Goal: Information Seeking & Learning: Find specific fact

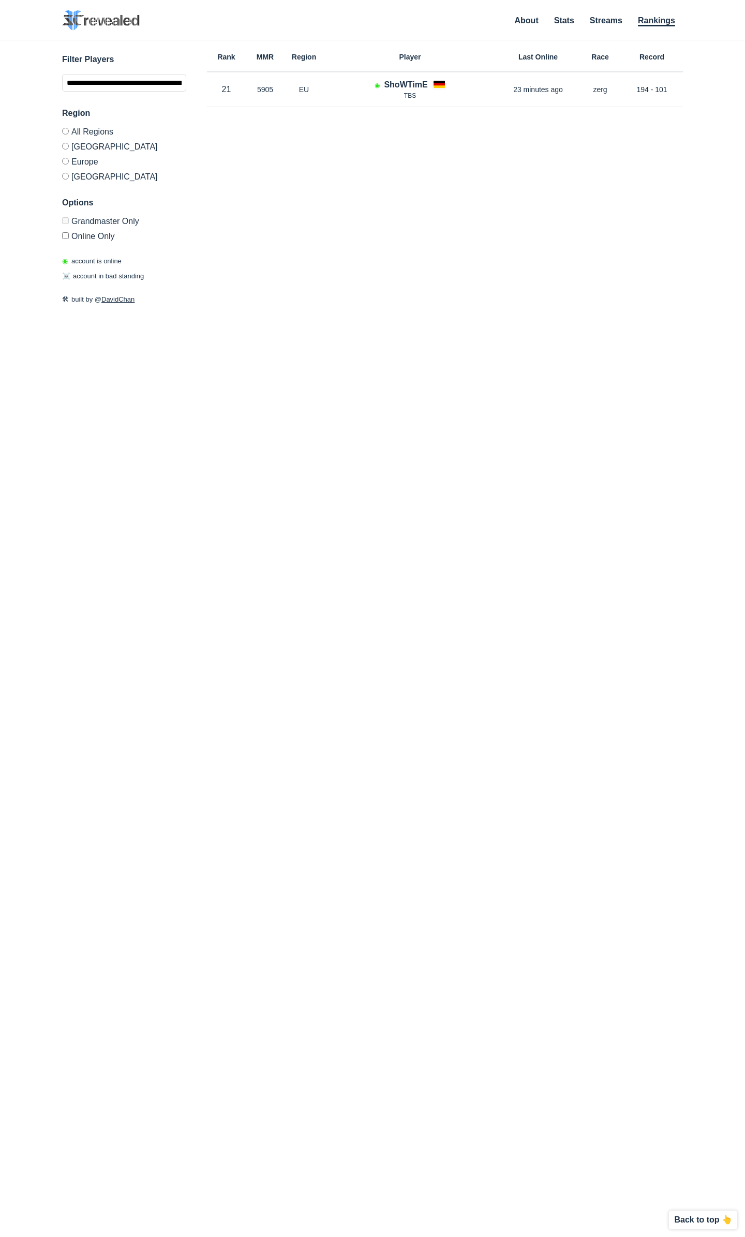
click at [125, 23] on img at bounding box center [101, 20] width 78 height 20
click at [108, 23] on img at bounding box center [101, 20] width 78 height 20
click at [73, 18] on img at bounding box center [101, 20] width 78 height 20
click at [77, 54] on h3 "Filter Players" at bounding box center [124, 59] width 124 height 12
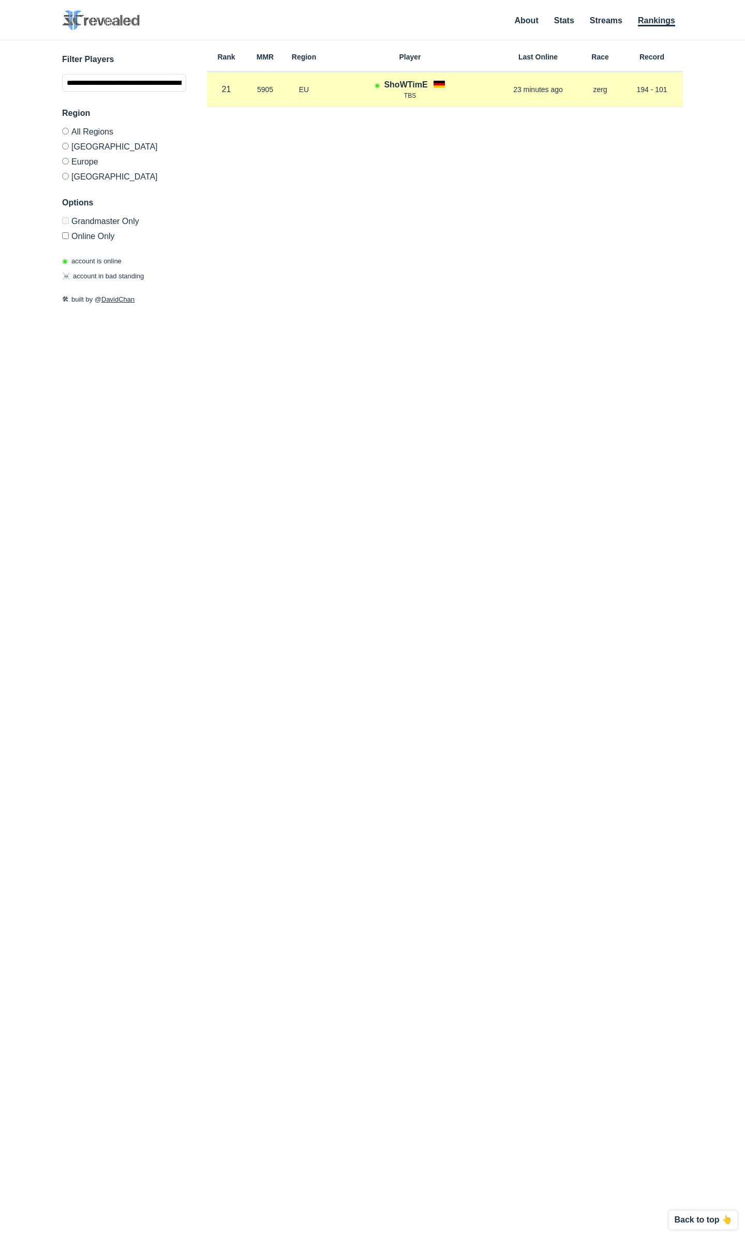
click at [385, 86] on h4 "ShoWTimE" at bounding box center [405, 85] width 43 height 12
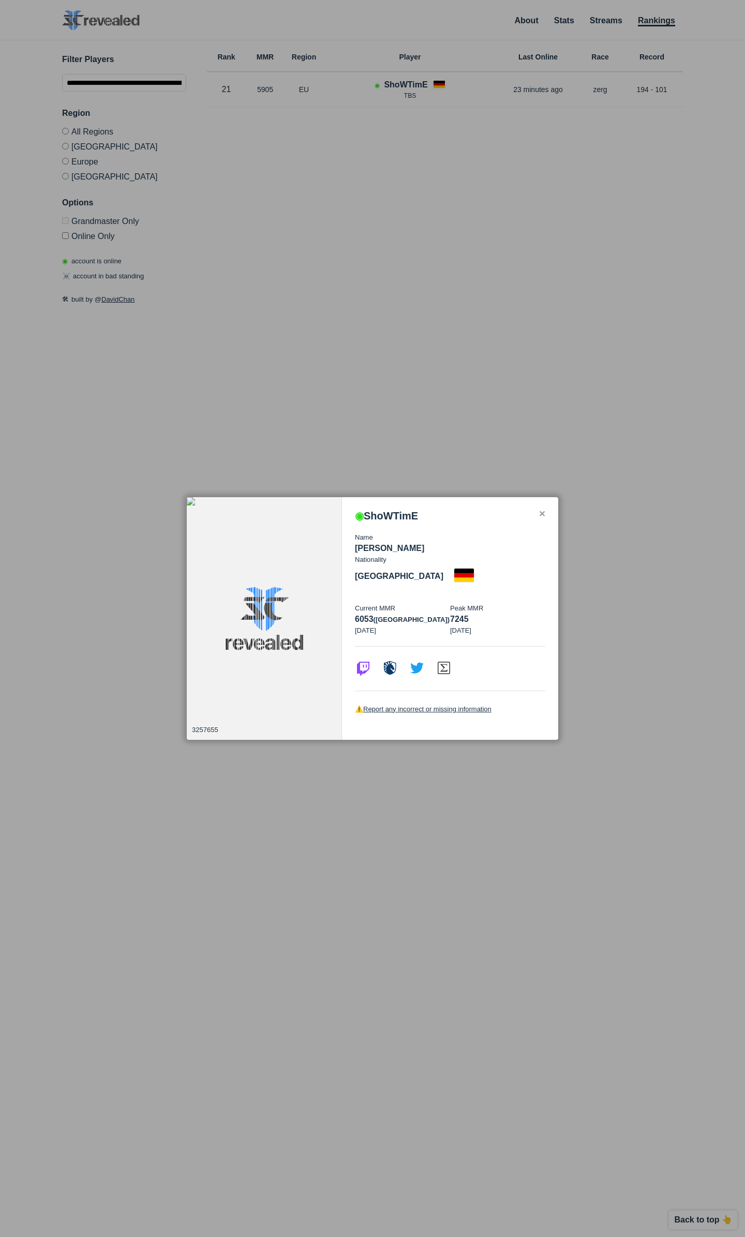
click at [545, 518] on div "✕" at bounding box center [542, 514] width 7 height 8
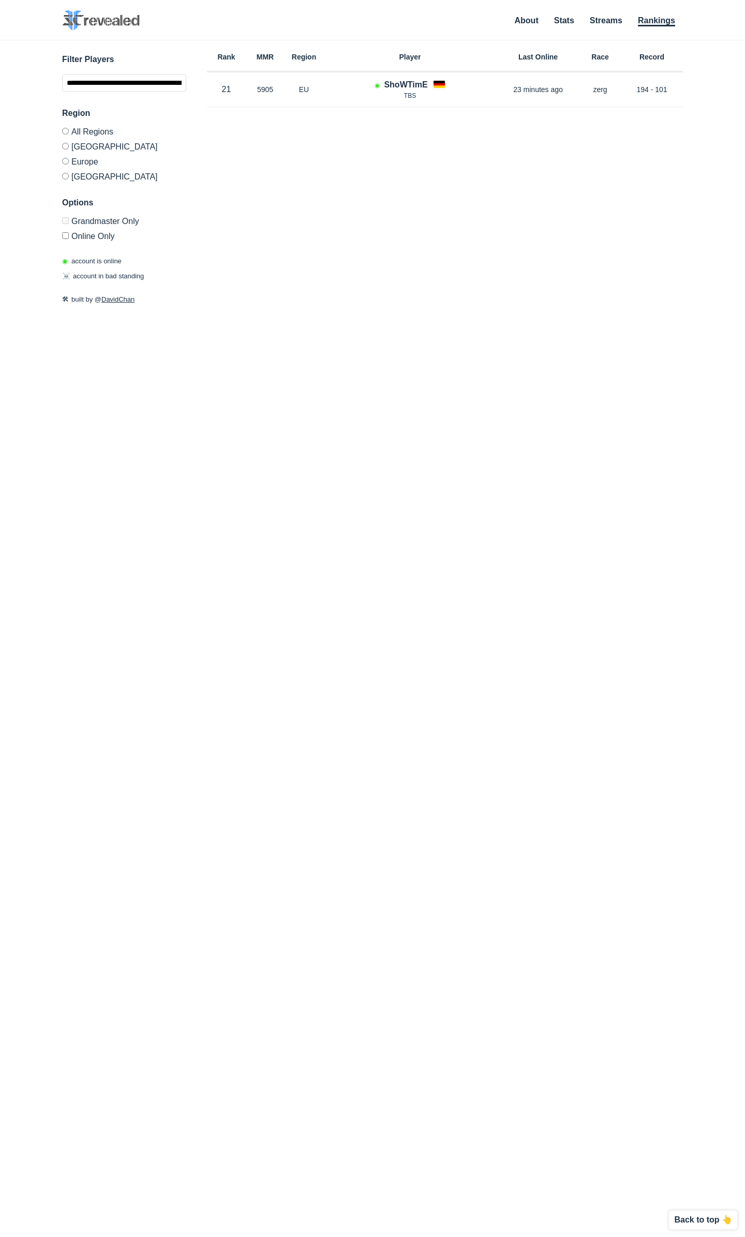
click at [61, 18] on header "SC2 Revealed SC2 Revealed identifies StarCraft 2 barcode players on Grandmaster…" at bounding box center [372, 25] width 745 height 30
click at [78, 20] on img at bounding box center [101, 20] width 78 height 20
click at [153, 89] on input "**********" at bounding box center [124, 83] width 124 height 18
